Goal: Task Accomplishment & Management: Use online tool/utility

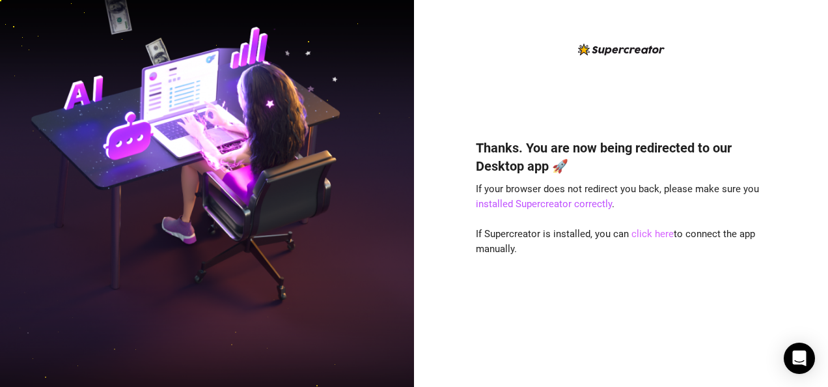
click at [655, 234] on link "click here" at bounding box center [652, 234] width 42 height 12
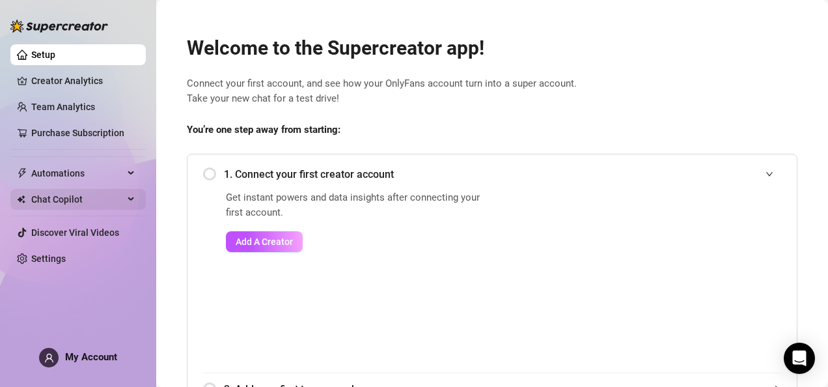
click at [120, 202] on span "Chat Copilot" at bounding box center [77, 199] width 92 height 21
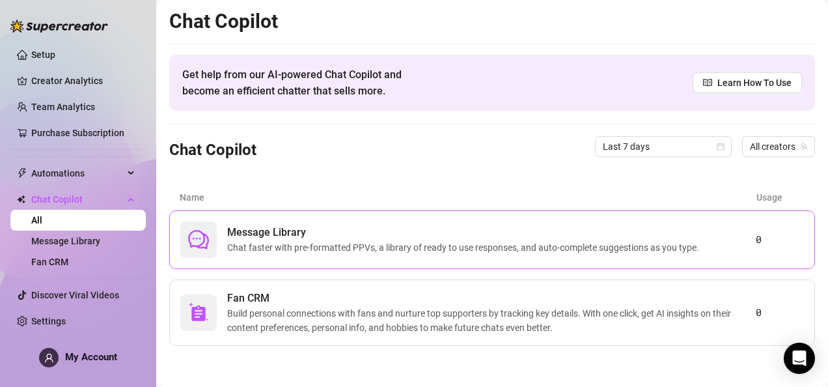
click at [319, 245] on span "Chat faster with pre-formatted PPVs, a library of ready to use responses, and a…" at bounding box center [465, 247] width 477 height 14
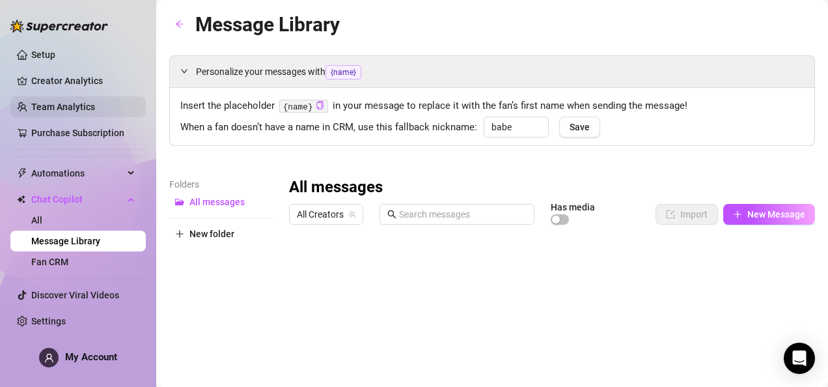
click at [95, 103] on link "Team Analytics" at bounding box center [63, 107] width 64 height 10
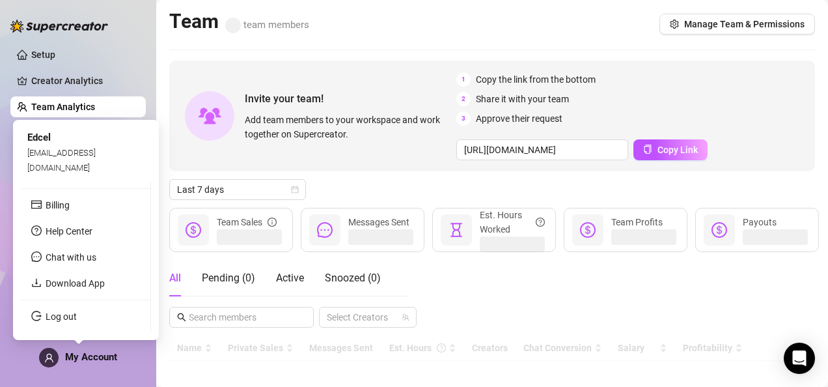
click at [110, 361] on span "My Account" at bounding box center [91, 357] width 52 height 12
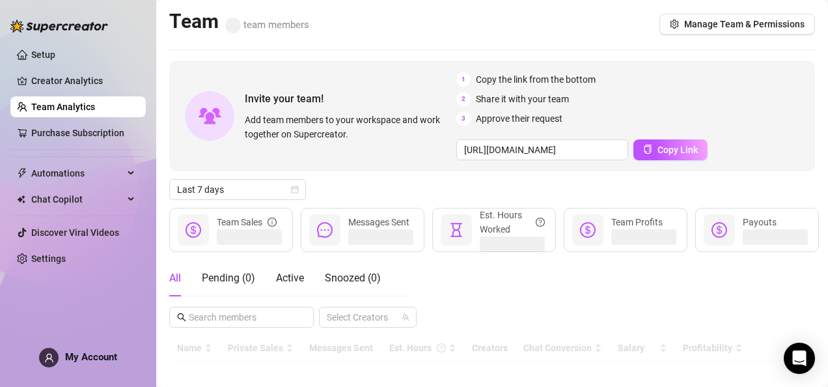
click at [490, 286] on div "All Pending ( 0 ) Active Snoozed ( 0 ) Select Creators" at bounding box center [492, 294] width 646 height 68
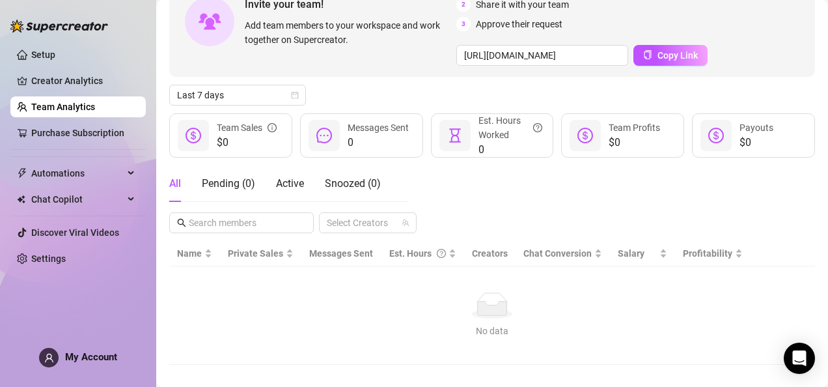
scroll to position [124, 0]
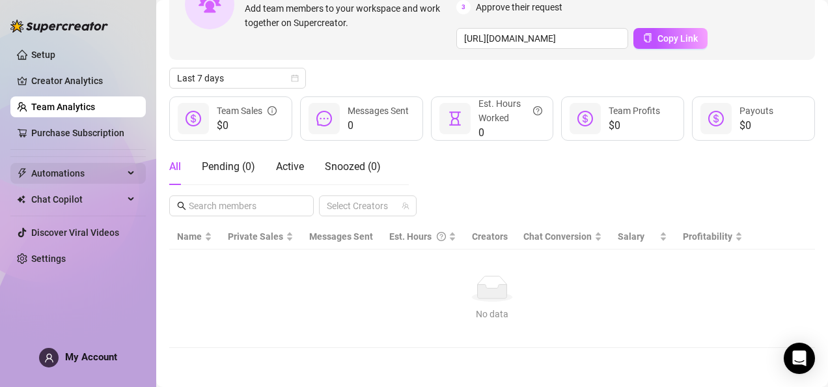
click at [117, 173] on span "Automations" at bounding box center [77, 173] width 92 height 21
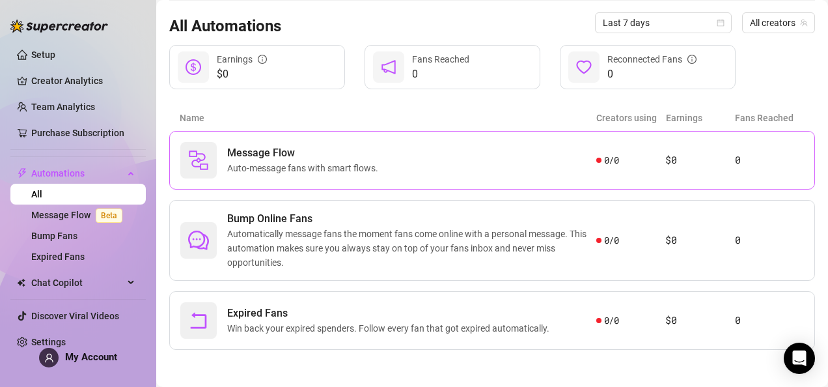
click at [294, 151] on span "Message Flow" at bounding box center [305, 153] width 156 height 16
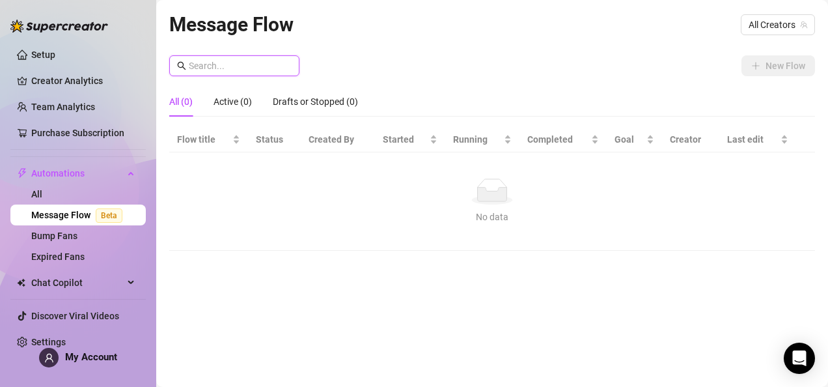
click at [249, 64] on input "text" at bounding box center [240, 66] width 103 height 14
click at [85, 256] on link "Expired Fans" at bounding box center [57, 256] width 53 height 10
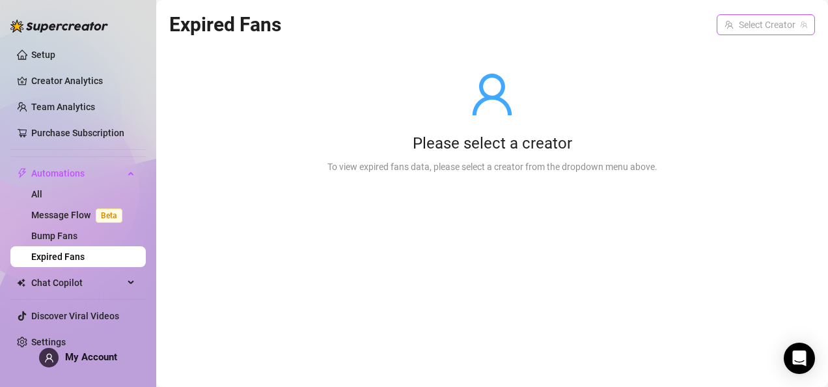
click at [786, 22] on input "search" at bounding box center [760, 25] width 71 height 20
click at [802, 20] on span at bounding box center [766, 25] width 83 height 20
click at [394, 329] on div "Expired Fans Select Creator Please select a creator To view expired fans data, …" at bounding box center [492, 178] width 646 height 338
click at [55, 60] on link "Setup" at bounding box center [43, 54] width 24 height 10
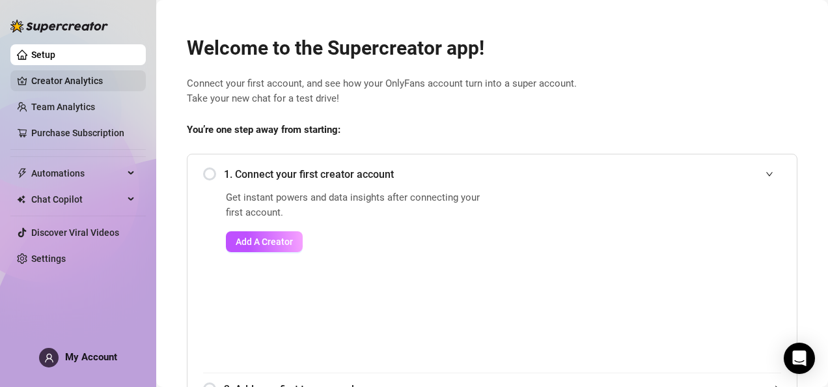
click at [89, 84] on link "Creator Analytics" at bounding box center [83, 80] width 104 height 21
click at [237, 245] on span "Add A Creator" at bounding box center [264, 241] width 57 height 10
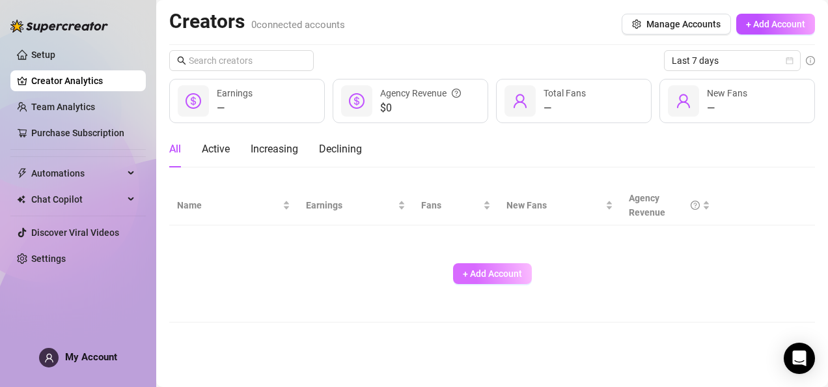
click at [503, 279] on button "+ Add Account" at bounding box center [492, 273] width 79 height 21
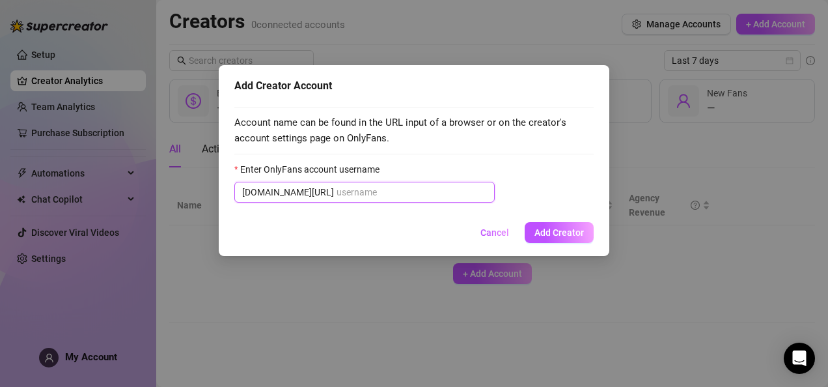
click at [341, 186] on input "Enter OnlyFans account username" at bounding box center [412, 192] width 150 height 14
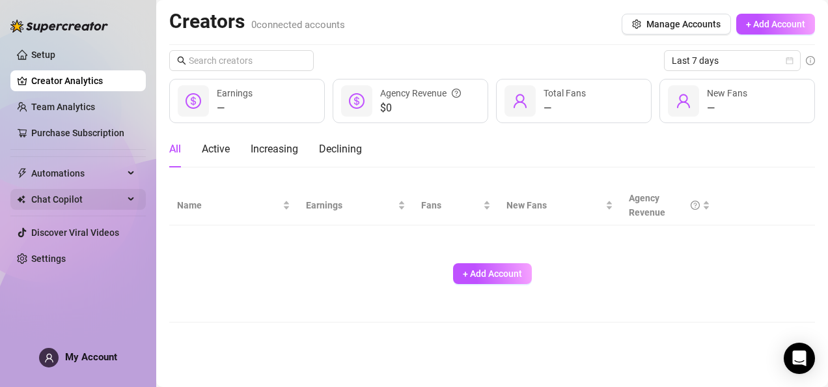
click at [120, 191] on span "Chat Copilot" at bounding box center [77, 199] width 92 height 21
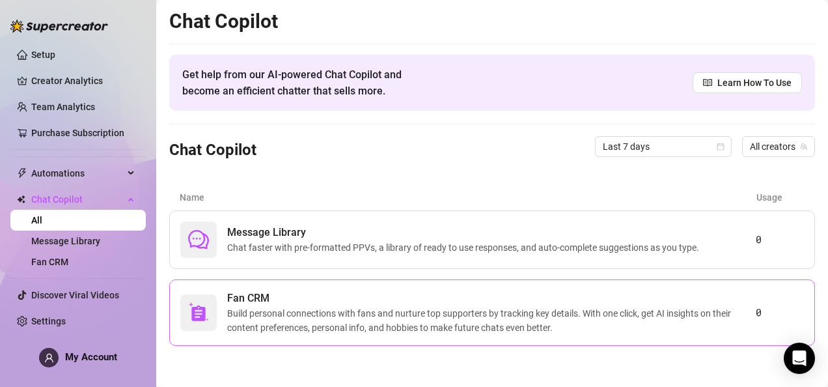
click at [393, 322] on span "Build personal connections with fans and nurture top supporters by tracking key…" at bounding box center [491, 320] width 529 height 29
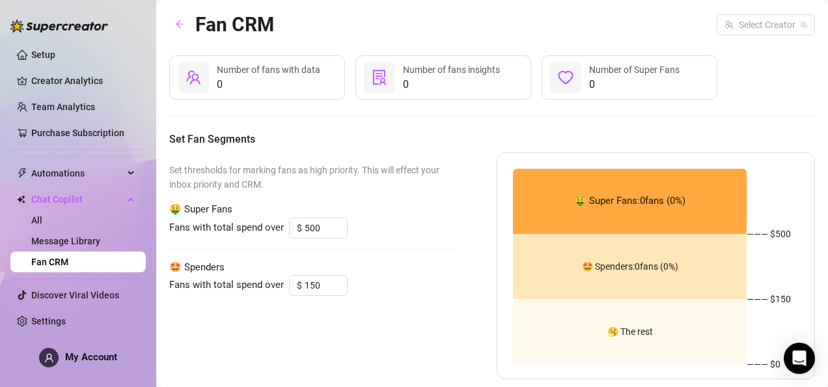
click at [631, 219] on div "🤑 Super Fans: 0 fans ( 0 %)" at bounding box center [630, 201] width 234 height 65
click at [119, 297] on link "Discover Viral Videos" at bounding box center [75, 295] width 88 height 10
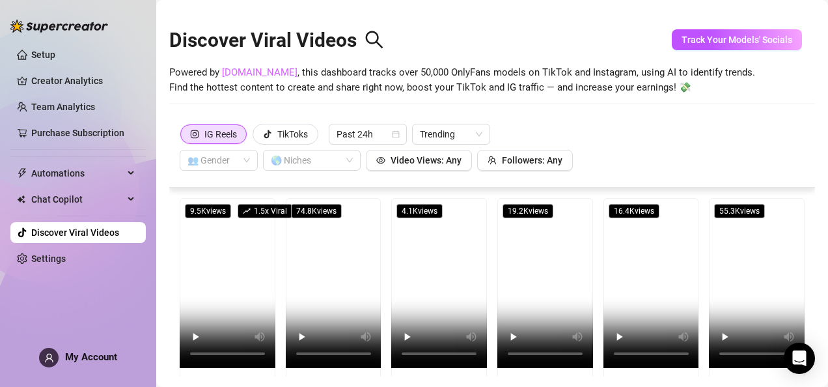
click at [241, 70] on link "SpyFans.co" at bounding box center [260, 72] width 76 height 12
drag, startPoint x: 501, startPoint y: 154, endPoint x: 431, endPoint y: 158, distance: 69.8
click at [431, 158] on div "👥 Gender 🌎 Niches Video Views: Any Followers: Any" at bounding box center [376, 160] width 393 height 21
click at [685, 36] on span "Track Your Models' Socials" at bounding box center [737, 40] width 111 height 10
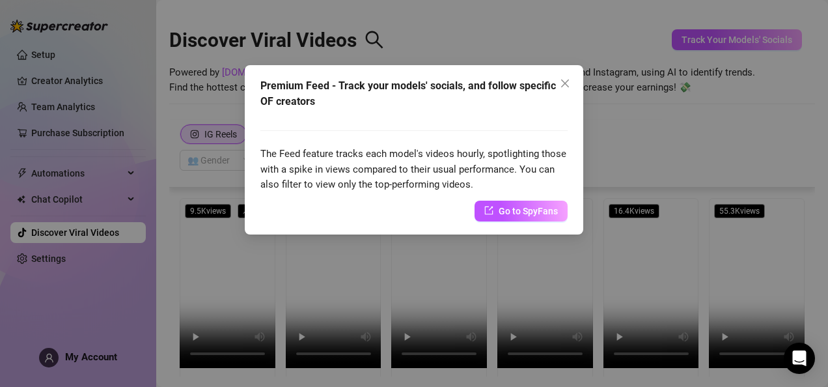
click at [572, 282] on div "Premium Feed - Track your models' socials, and follow specific OF creators The …" at bounding box center [414, 193] width 828 height 387
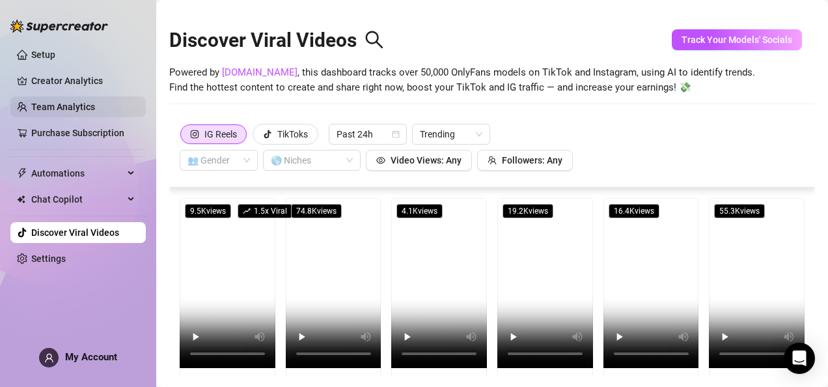
click at [91, 102] on link "Team Analytics" at bounding box center [63, 107] width 64 height 10
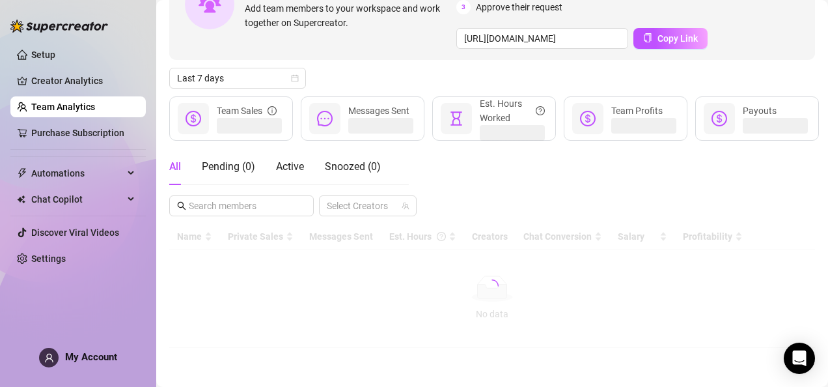
scroll to position [124, 0]
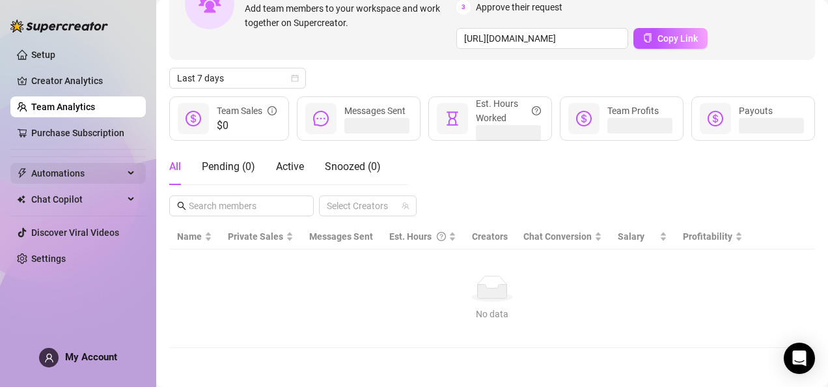
click at [111, 172] on span "Automations" at bounding box center [77, 173] width 92 height 21
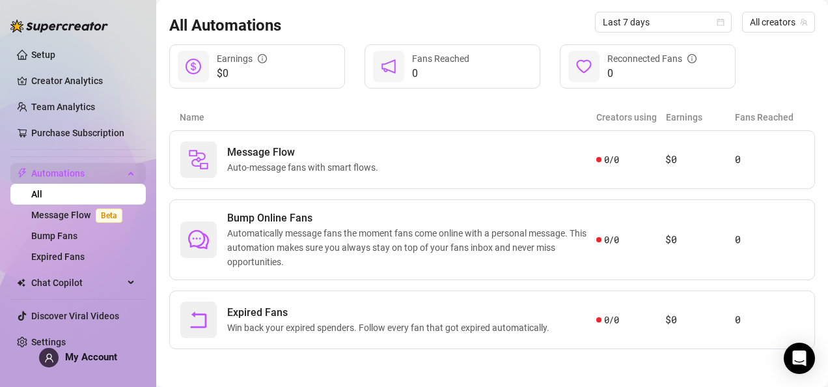
scroll to position [124, 0]
click at [315, 145] on span "Message Flow" at bounding box center [305, 153] width 156 height 16
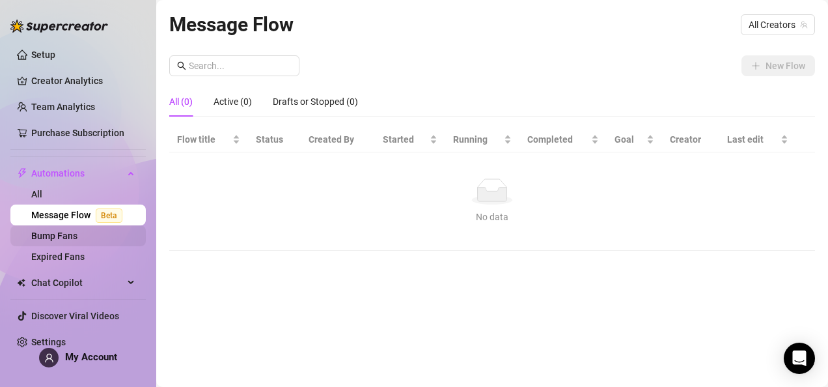
click at [77, 241] on link "Bump Fans" at bounding box center [54, 235] width 46 height 10
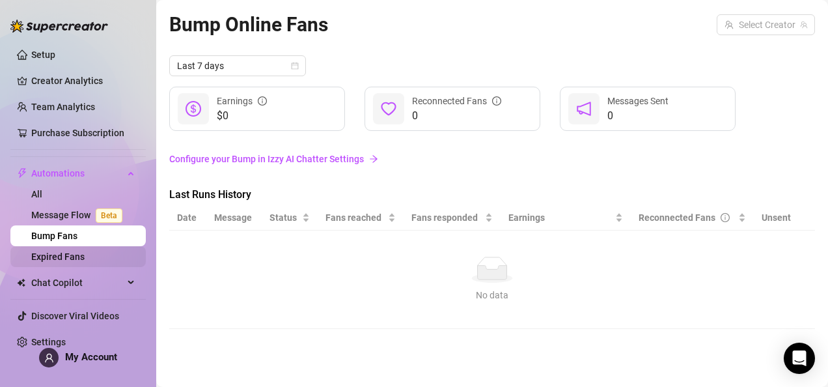
click at [85, 251] on link "Expired Fans" at bounding box center [57, 256] width 53 height 10
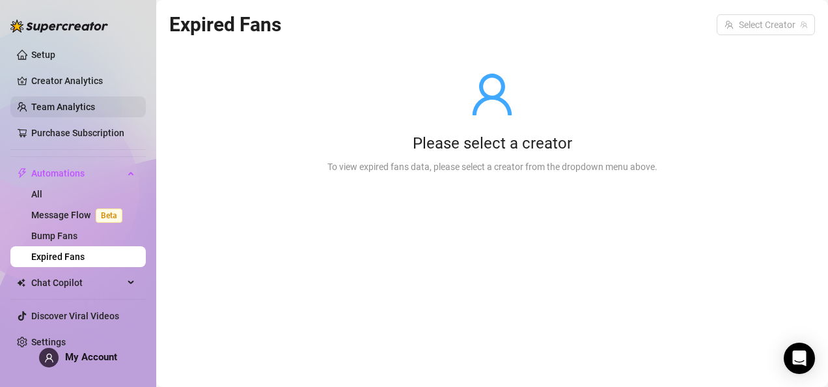
click at [80, 102] on link "Team Analytics" at bounding box center [63, 107] width 64 height 10
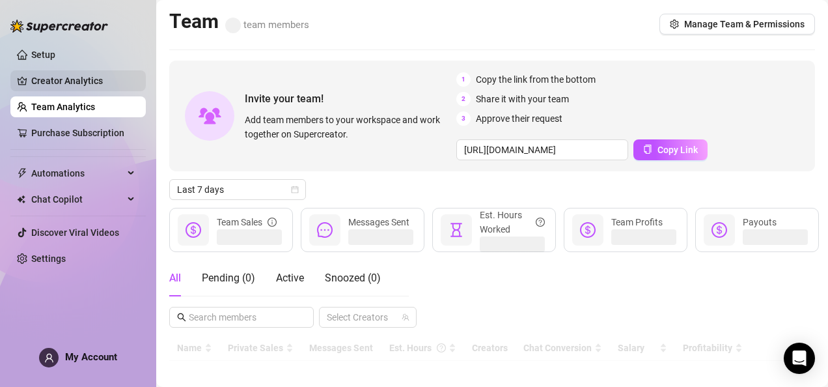
click at [74, 76] on link "Creator Analytics" at bounding box center [83, 80] width 104 height 21
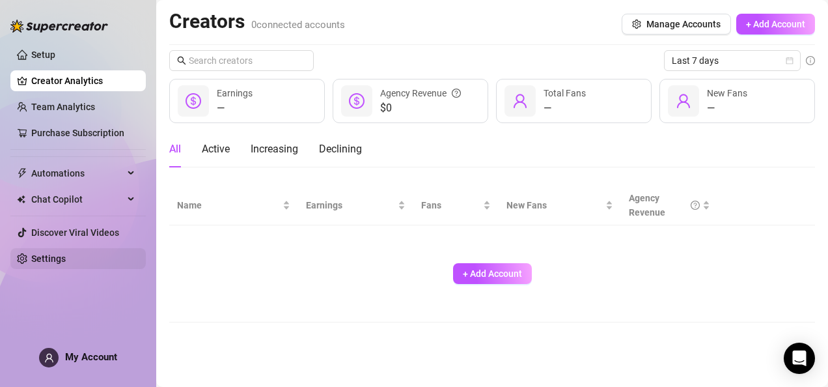
click at [49, 263] on link "Settings" at bounding box center [48, 258] width 35 height 10
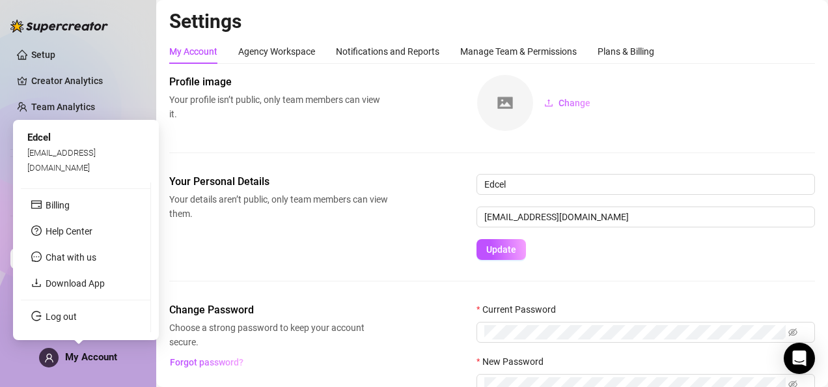
click at [81, 362] on div "My Account" at bounding box center [78, 358] width 78 height 20
click at [97, 355] on span "My Account" at bounding box center [91, 357] width 52 height 12
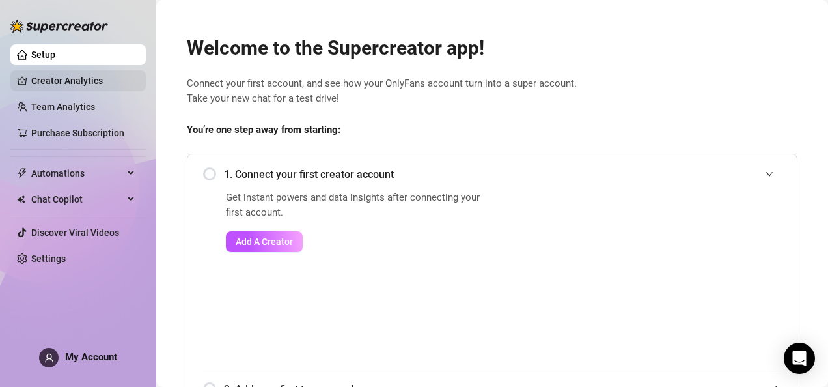
click at [91, 77] on link "Creator Analytics" at bounding box center [83, 80] width 104 height 21
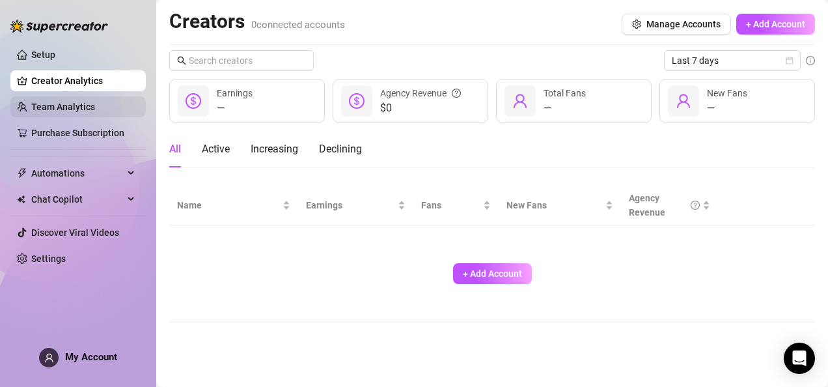
click at [38, 104] on link "Team Analytics" at bounding box center [63, 107] width 64 height 10
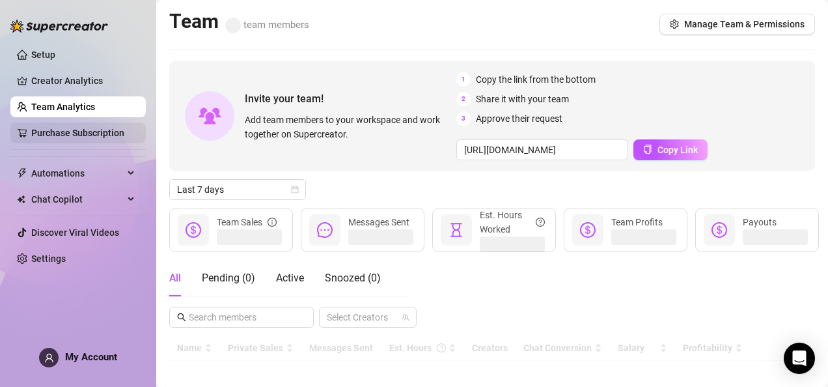
click at [51, 128] on link "Purchase Subscription" at bounding box center [77, 133] width 93 height 10
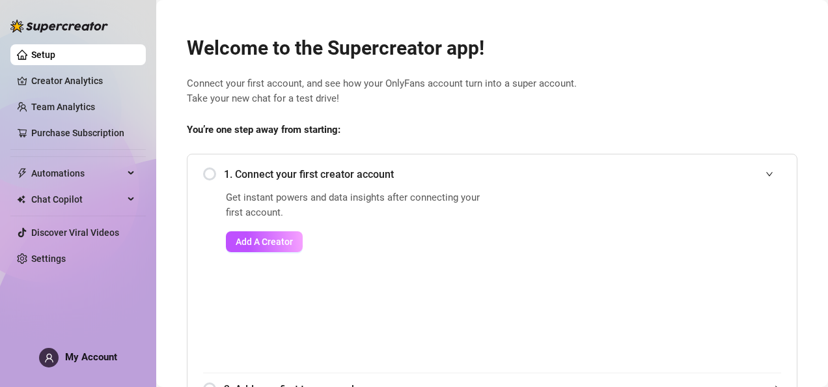
click at [379, 275] on div "Get instant powers and data insights after connecting your first account. Add A…" at bounding box center [357, 281] width 262 height 182
click at [109, 191] on span "Chat Copilot" at bounding box center [77, 199] width 92 height 21
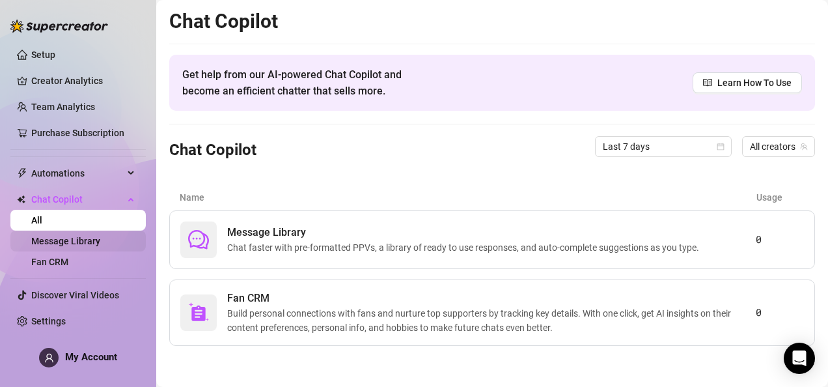
click at [100, 238] on link "Message Library" at bounding box center [65, 241] width 69 height 10
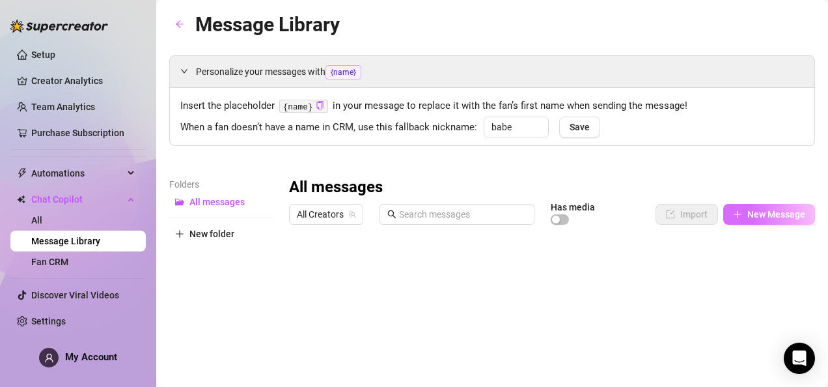
click at [772, 217] on span "New Message" at bounding box center [776, 214] width 58 height 10
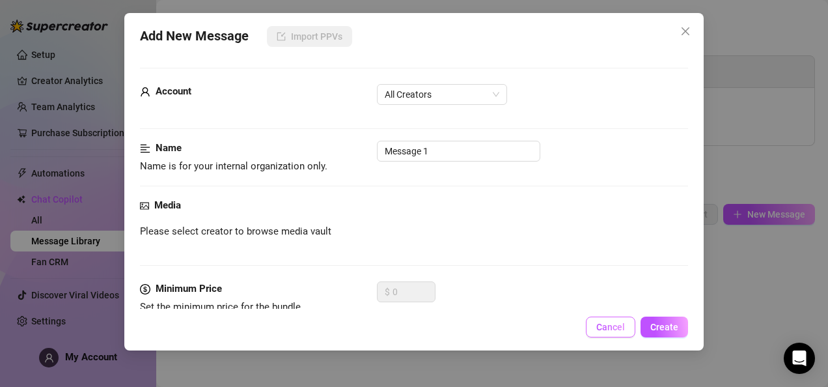
click at [614, 335] on div "Add New Message Import PPVs Account All Creators Name Name is for your internal…" at bounding box center [413, 181] width 579 height 337
click at [614, 335] on button "Cancel" at bounding box center [610, 326] width 49 height 21
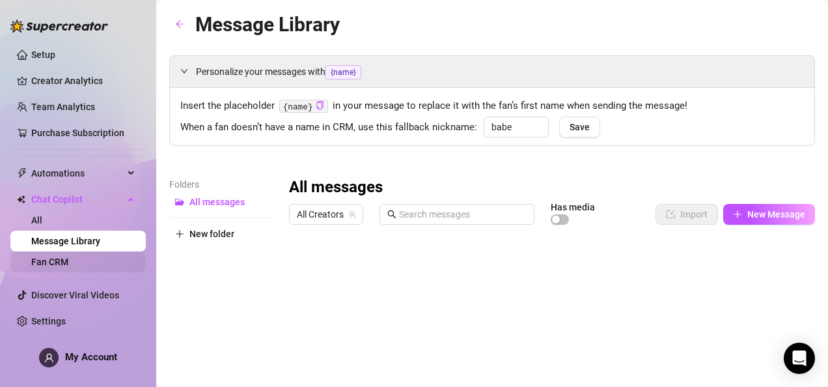
click at [68, 257] on link "Fan CRM" at bounding box center [49, 261] width 37 height 10
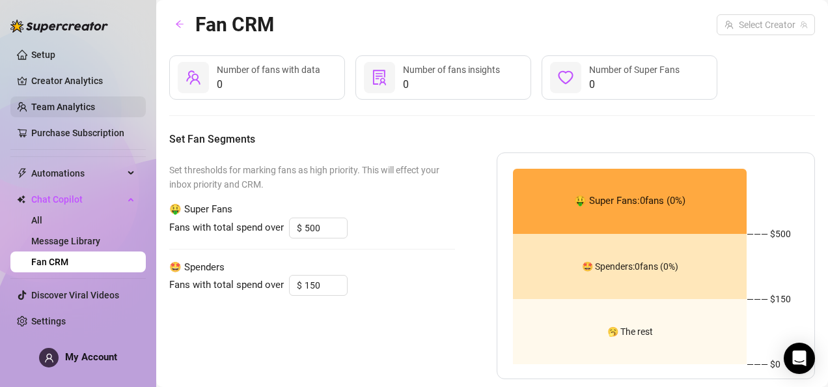
click at [90, 105] on link "Team Analytics" at bounding box center [63, 107] width 64 height 10
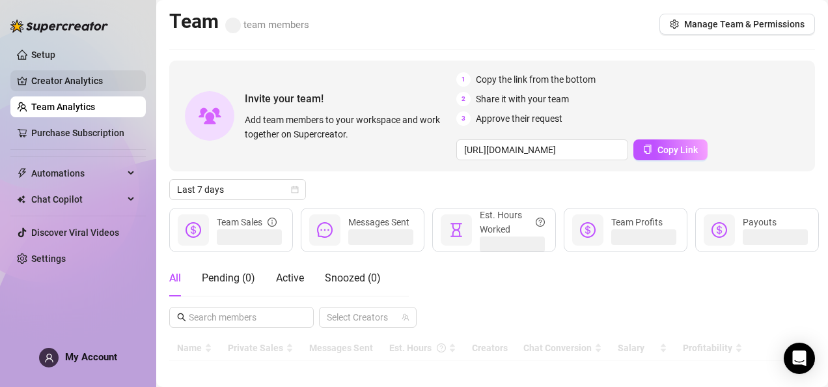
click at [91, 89] on link "Creator Analytics" at bounding box center [83, 80] width 104 height 21
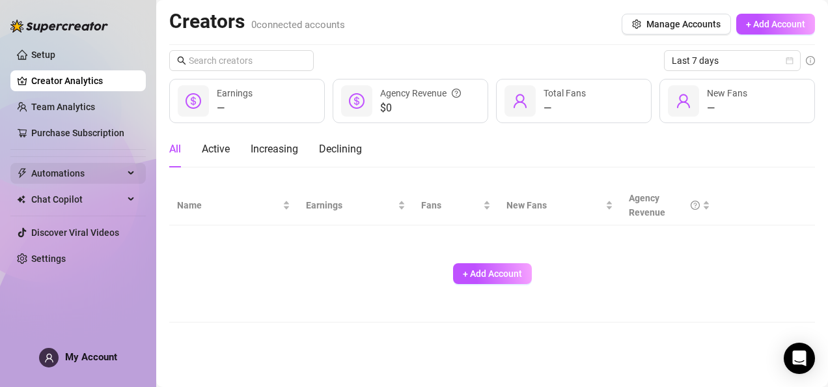
click at [90, 174] on span "Automations" at bounding box center [77, 173] width 92 height 21
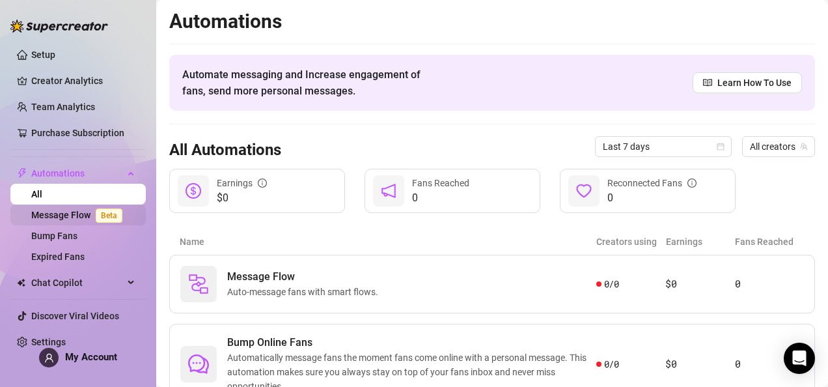
click at [83, 220] on link "Message Flow Beta" at bounding box center [79, 215] width 96 height 10
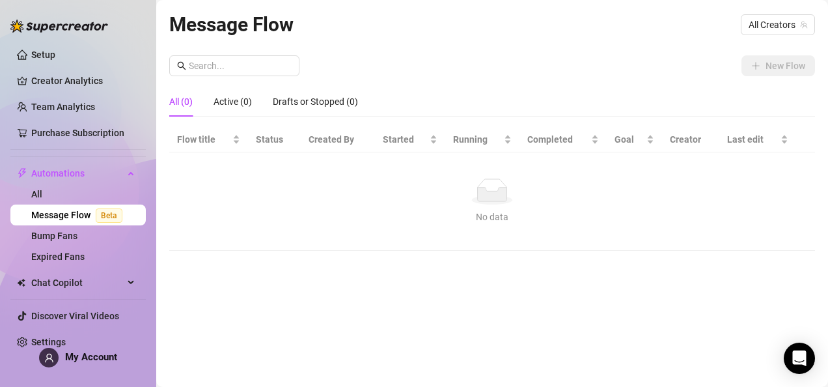
click at [655, 251] on div "Message Flow All Creators New Flow All (0) Active (0) Drafts or Stopped (0) Flo…" at bounding box center [492, 178] width 646 height 338
click at [90, 78] on link "Creator Analytics" at bounding box center [83, 80] width 104 height 21
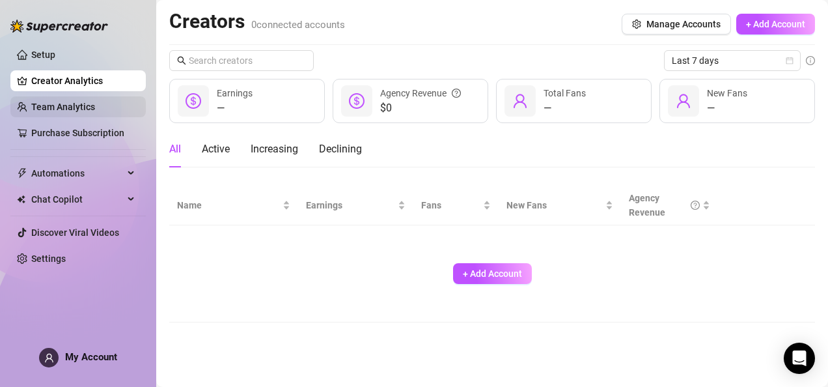
click at [95, 102] on link "Team Analytics" at bounding box center [63, 107] width 64 height 10
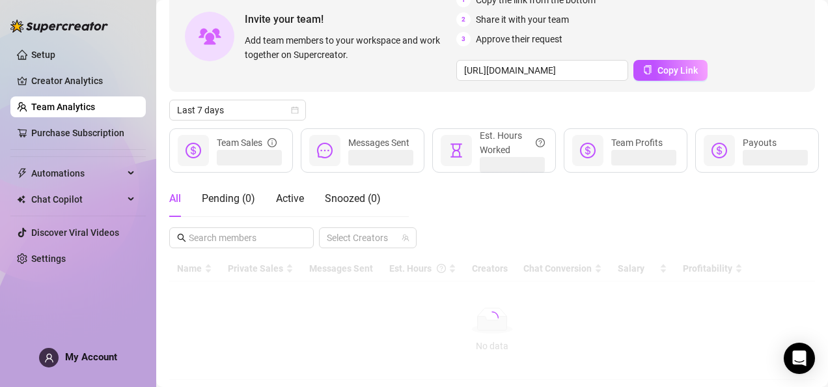
scroll to position [124, 0]
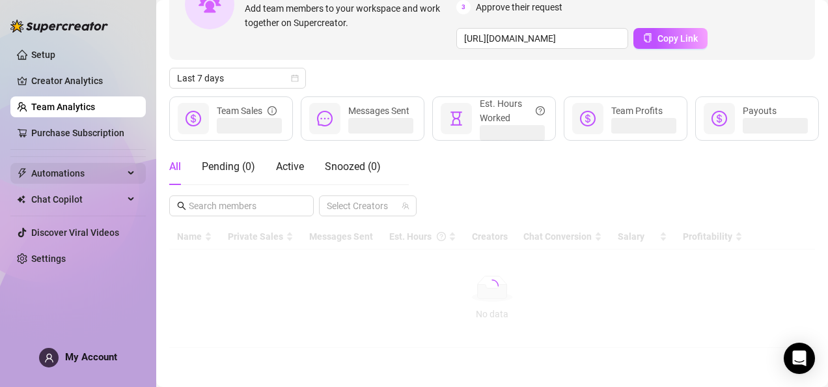
click at [107, 178] on span "Automations" at bounding box center [77, 173] width 92 height 21
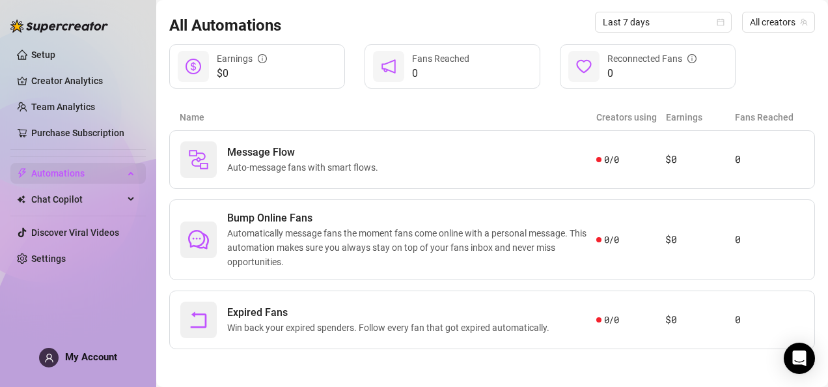
scroll to position [124, 0]
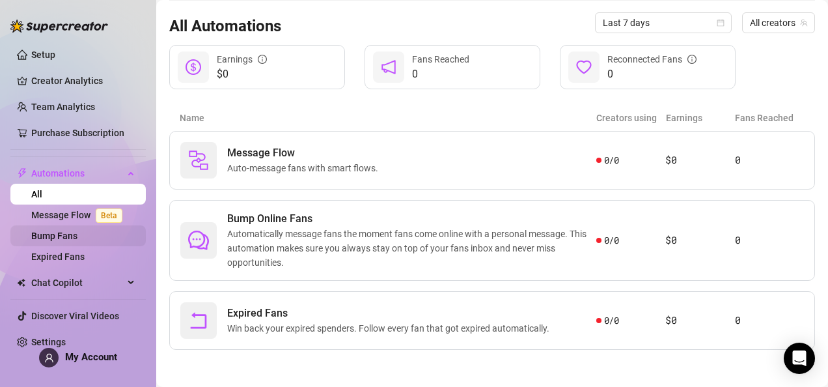
click at [77, 232] on link "Bump Fans" at bounding box center [54, 235] width 46 height 10
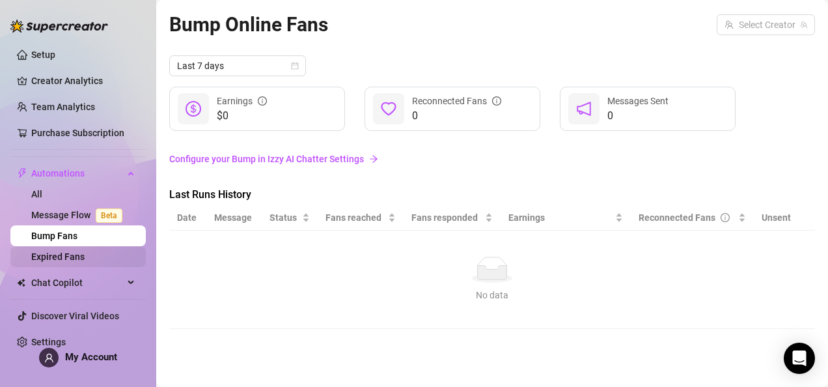
click at [85, 255] on link "Expired Fans" at bounding box center [57, 256] width 53 height 10
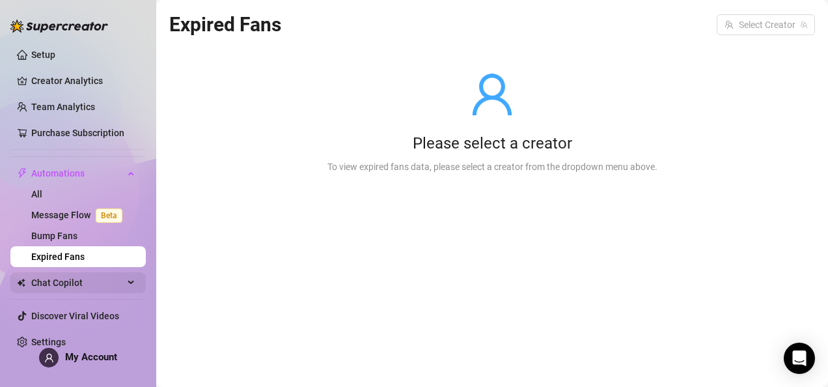
click at [94, 289] on span "Chat Copilot" at bounding box center [77, 282] width 92 height 21
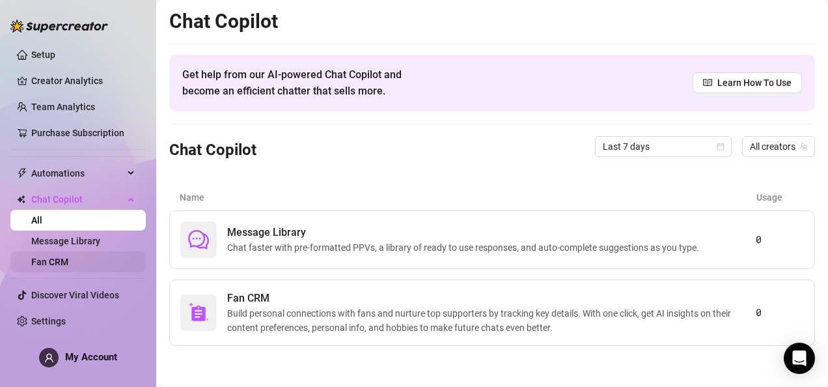
click at [68, 259] on link "Fan CRM" at bounding box center [49, 261] width 37 height 10
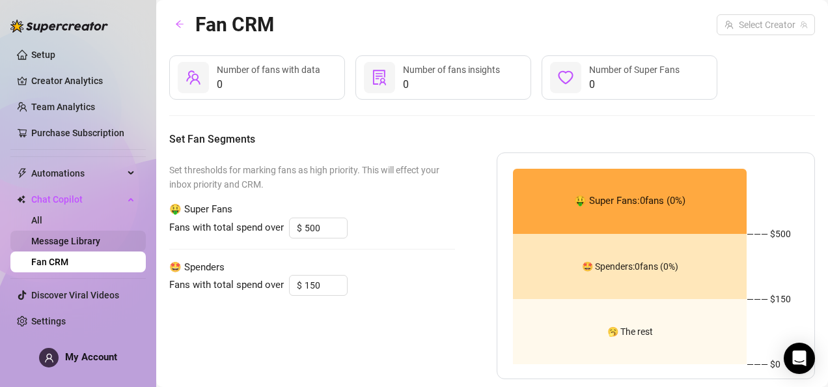
click at [100, 241] on link "Message Library" at bounding box center [65, 241] width 69 height 10
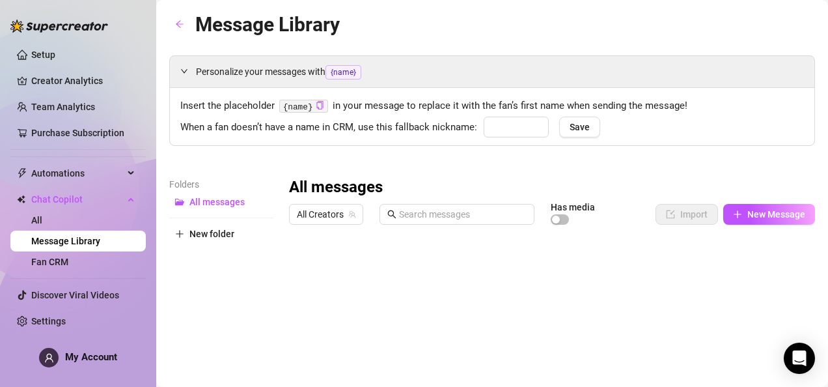
type input "babe"
